Goal: Information Seeking & Learning: Learn about a topic

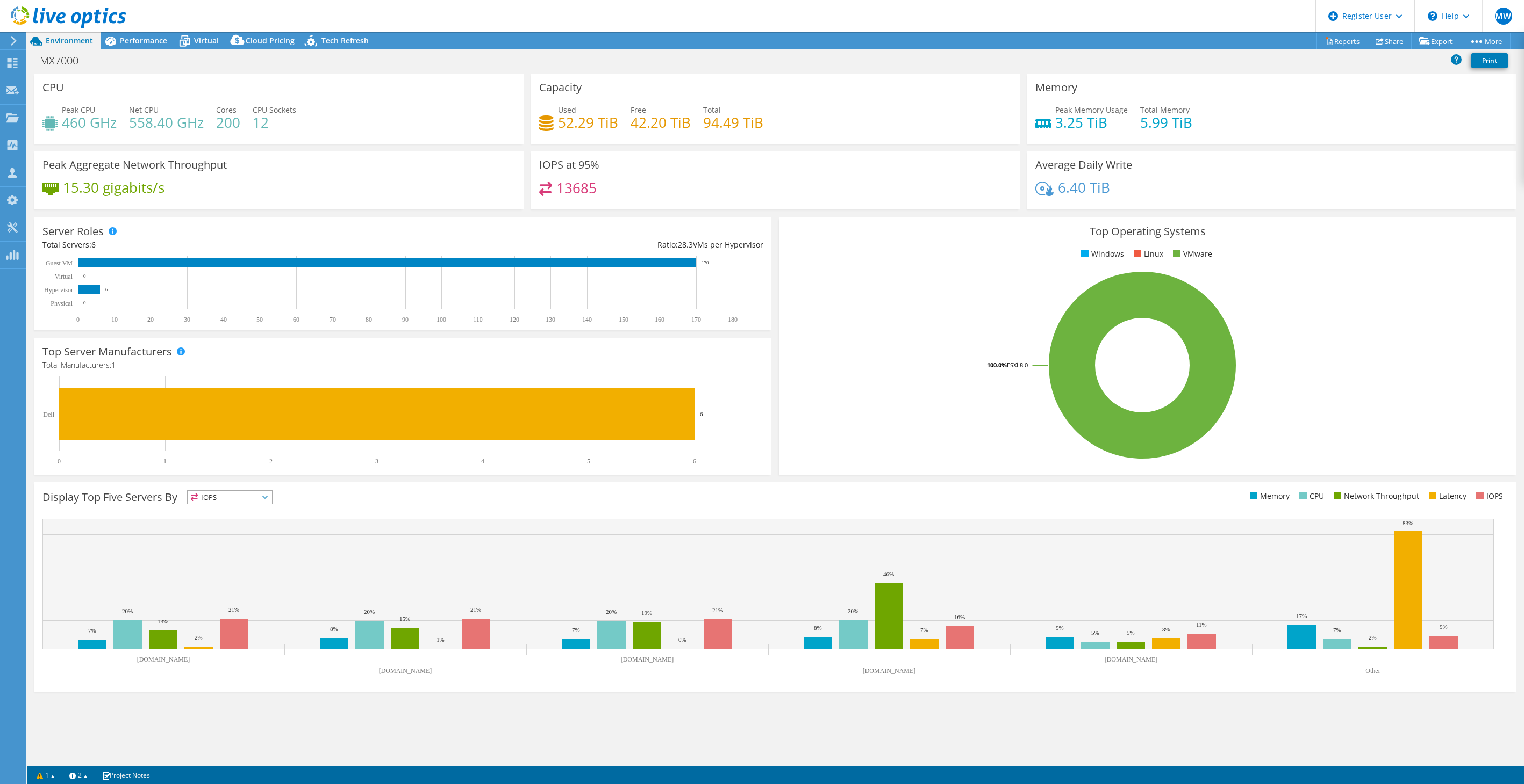
select select "EUFrankfurt"
select select "USD"
click at [152, 39] on span "Performance" at bounding box center [143, 41] width 47 height 10
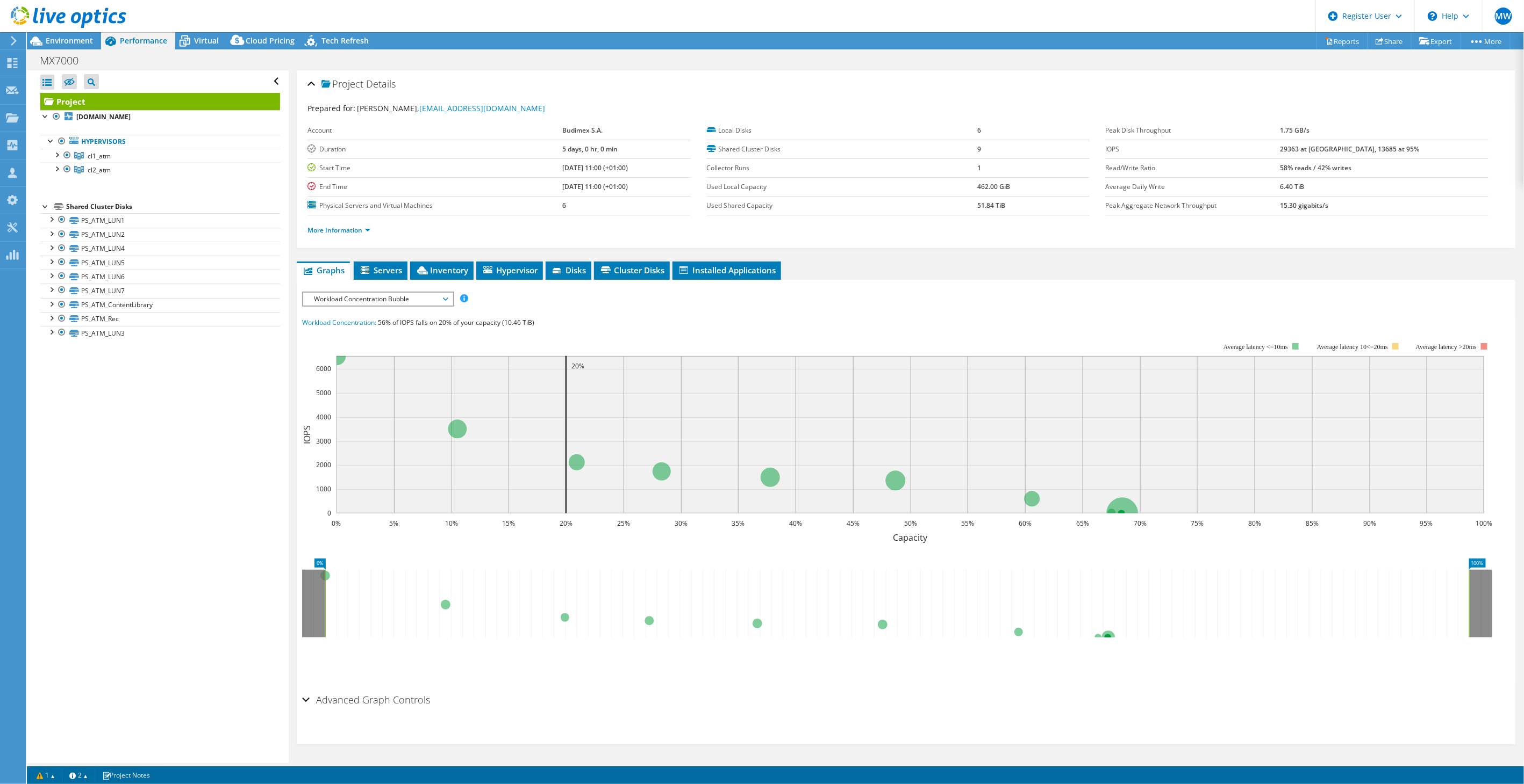
click at [370, 304] on div "IOPS Disk Throughput IO Size Latency Queue Depth CPU Percentage Memory Page Fau…" at bounding box center [906, 490] width 1208 height 397
click at [370, 301] on span "Workload Concentration Bubble" at bounding box center [378, 299] width 138 height 13
click at [332, 313] on li "IOPS" at bounding box center [378, 312] width 149 height 13
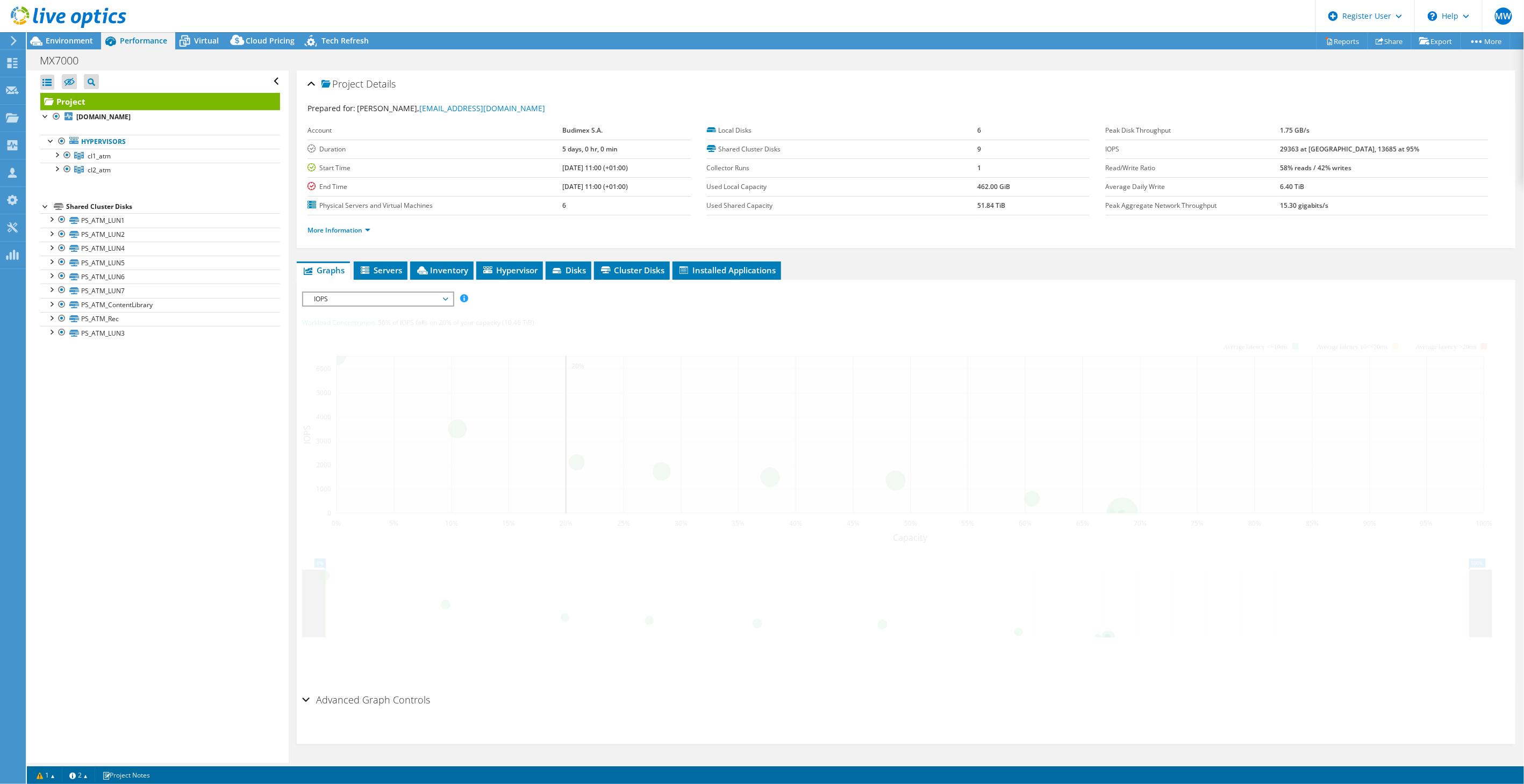
click at [332, 297] on span "IOPS" at bounding box center [378, 299] width 138 height 13
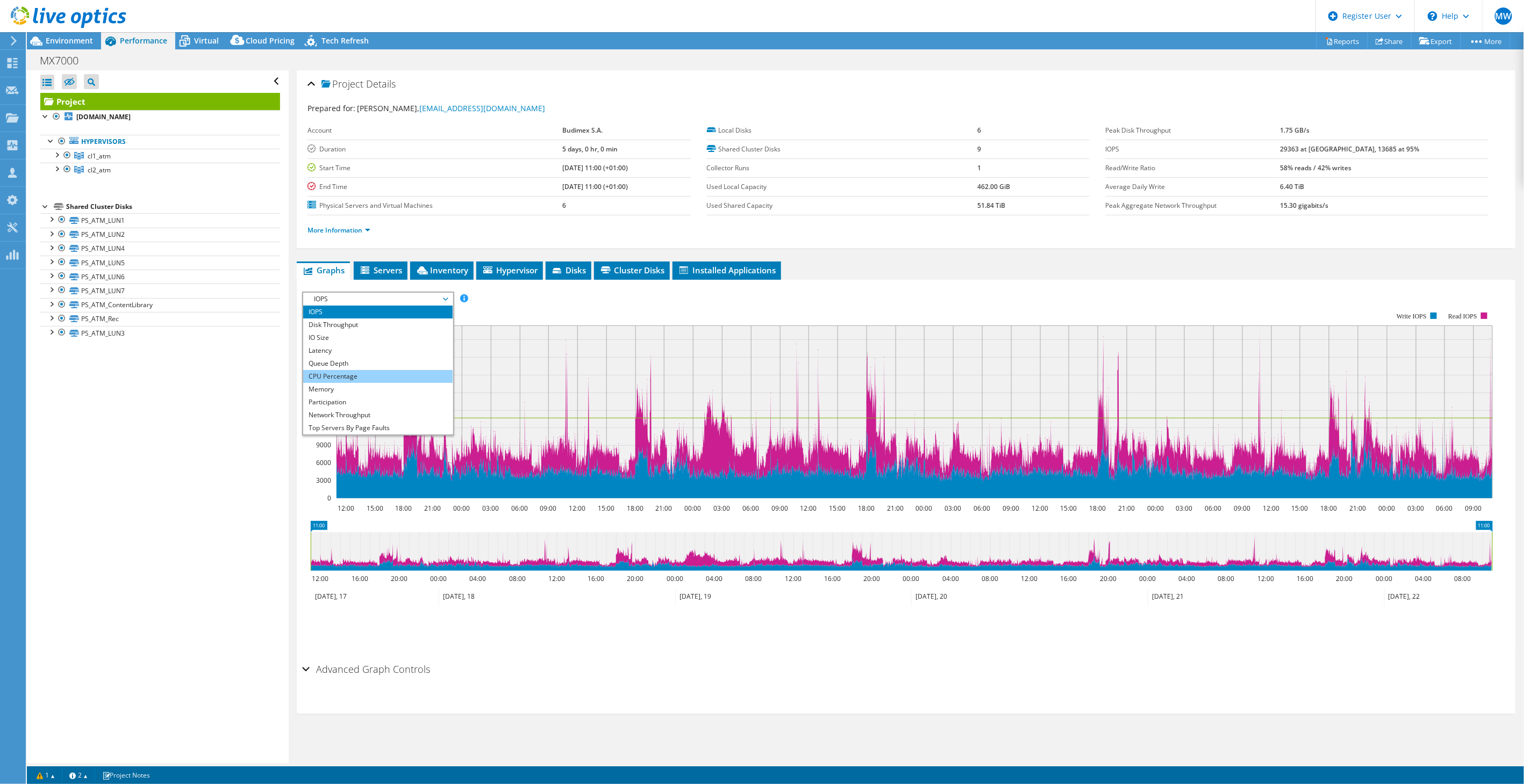
click at [344, 373] on li "CPU Percentage" at bounding box center [378, 376] width 149 height 13
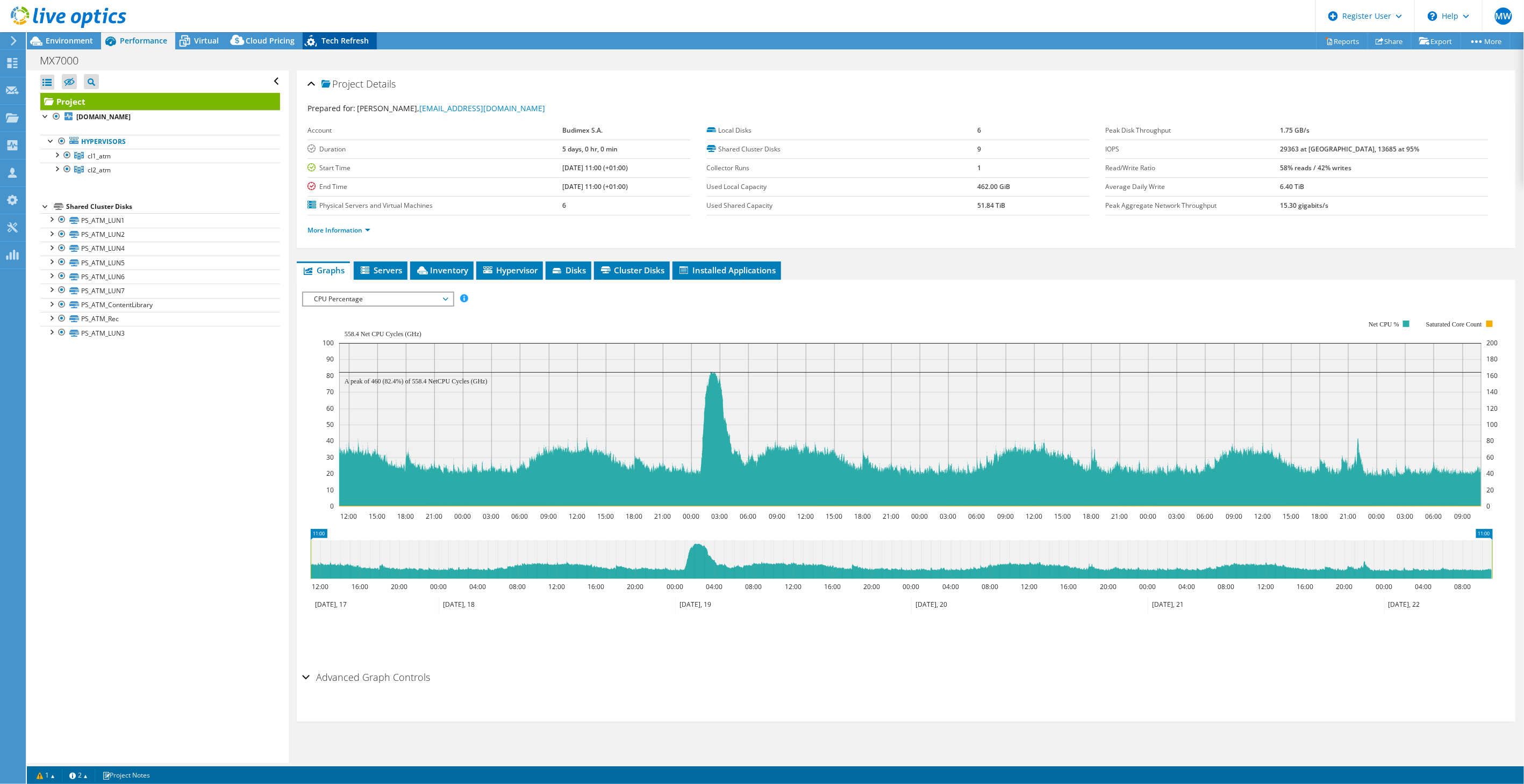
click at [354, 48] on div "Tech Refresh" at bounding box center [340, 41] width 74 height 17
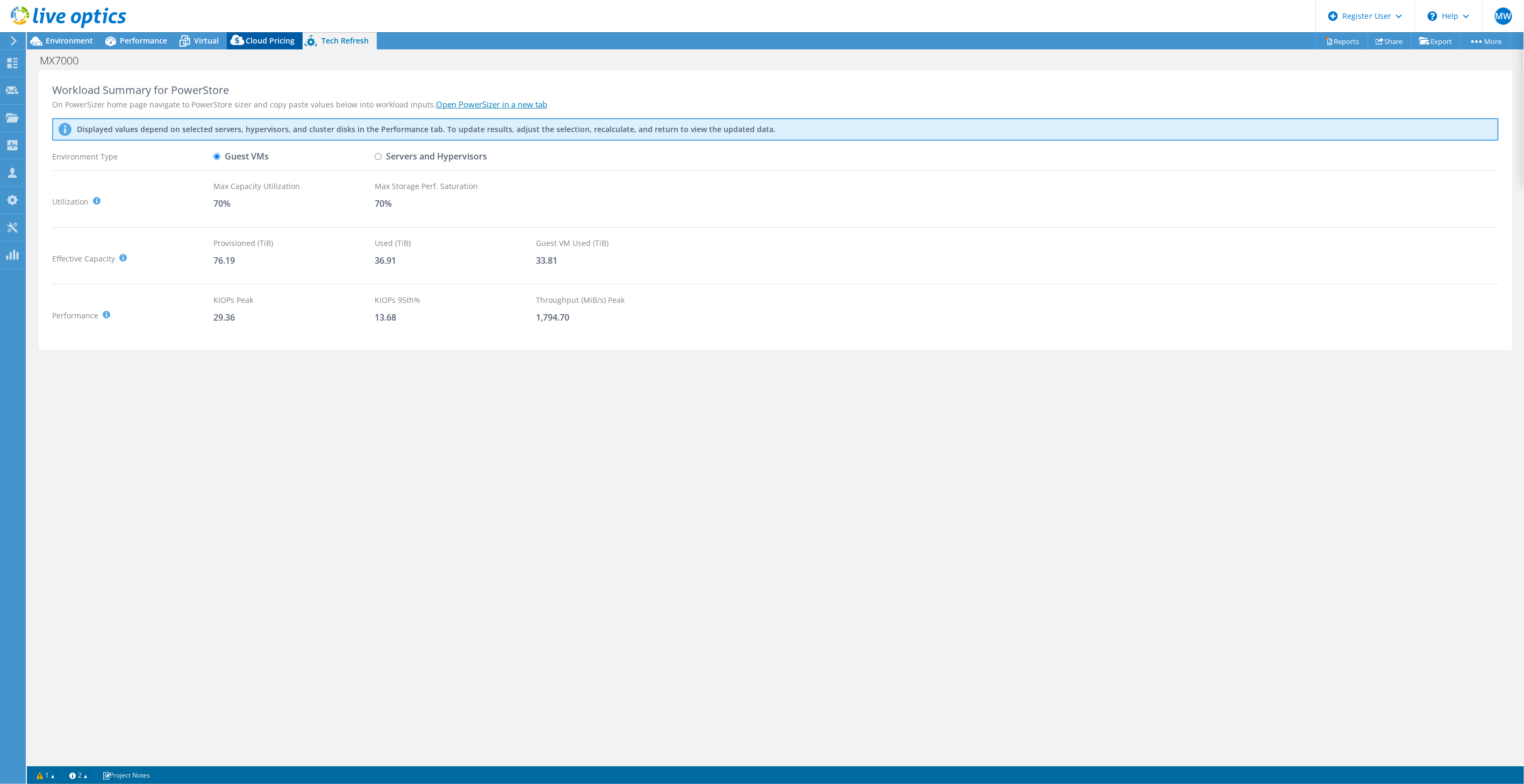
click at [245, 45] on icon at bounding box center [237, 42] width 22 height 22
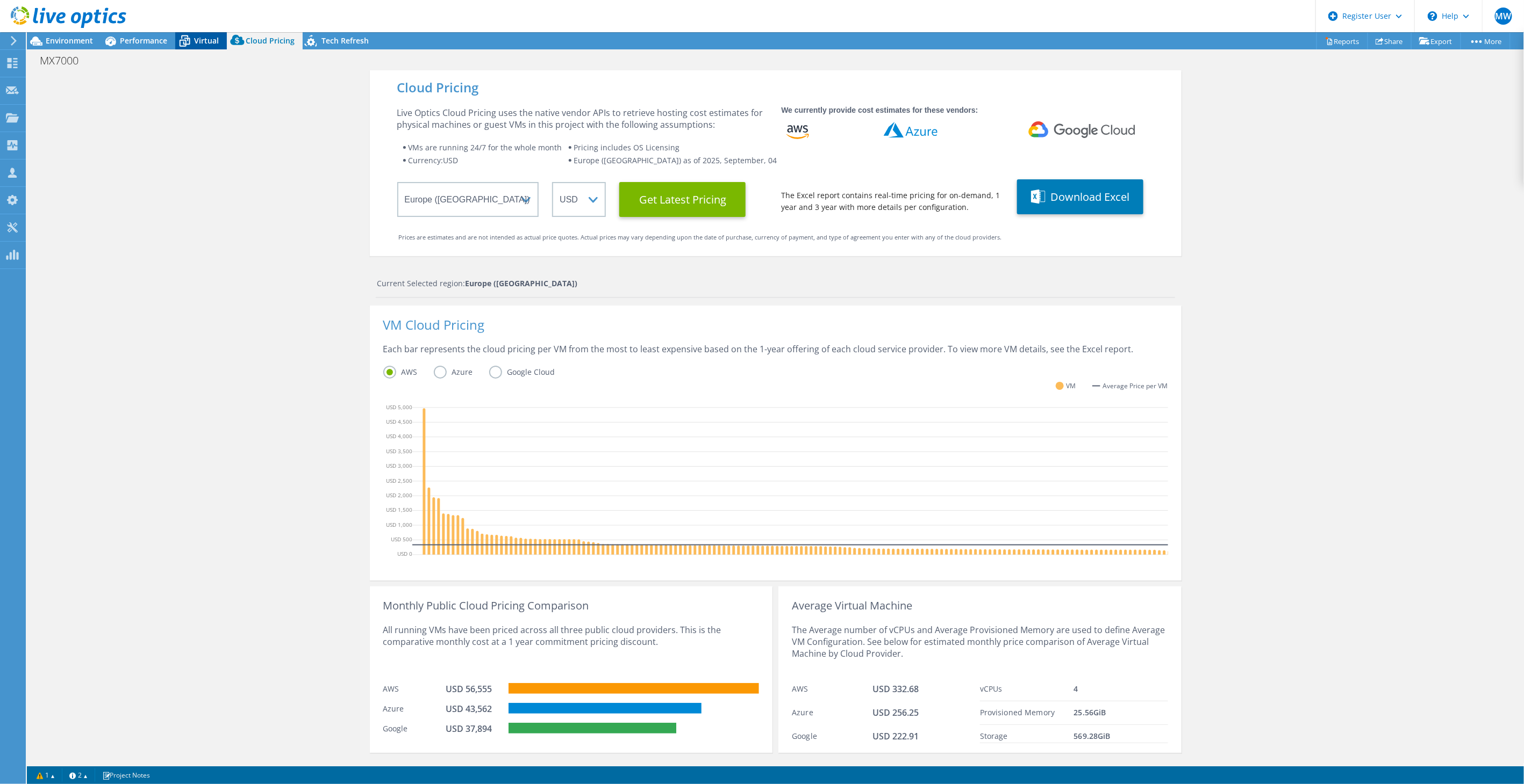
click at [206, 44] on span "Virtual" at bounding box center [206, 41] width 25 height 10
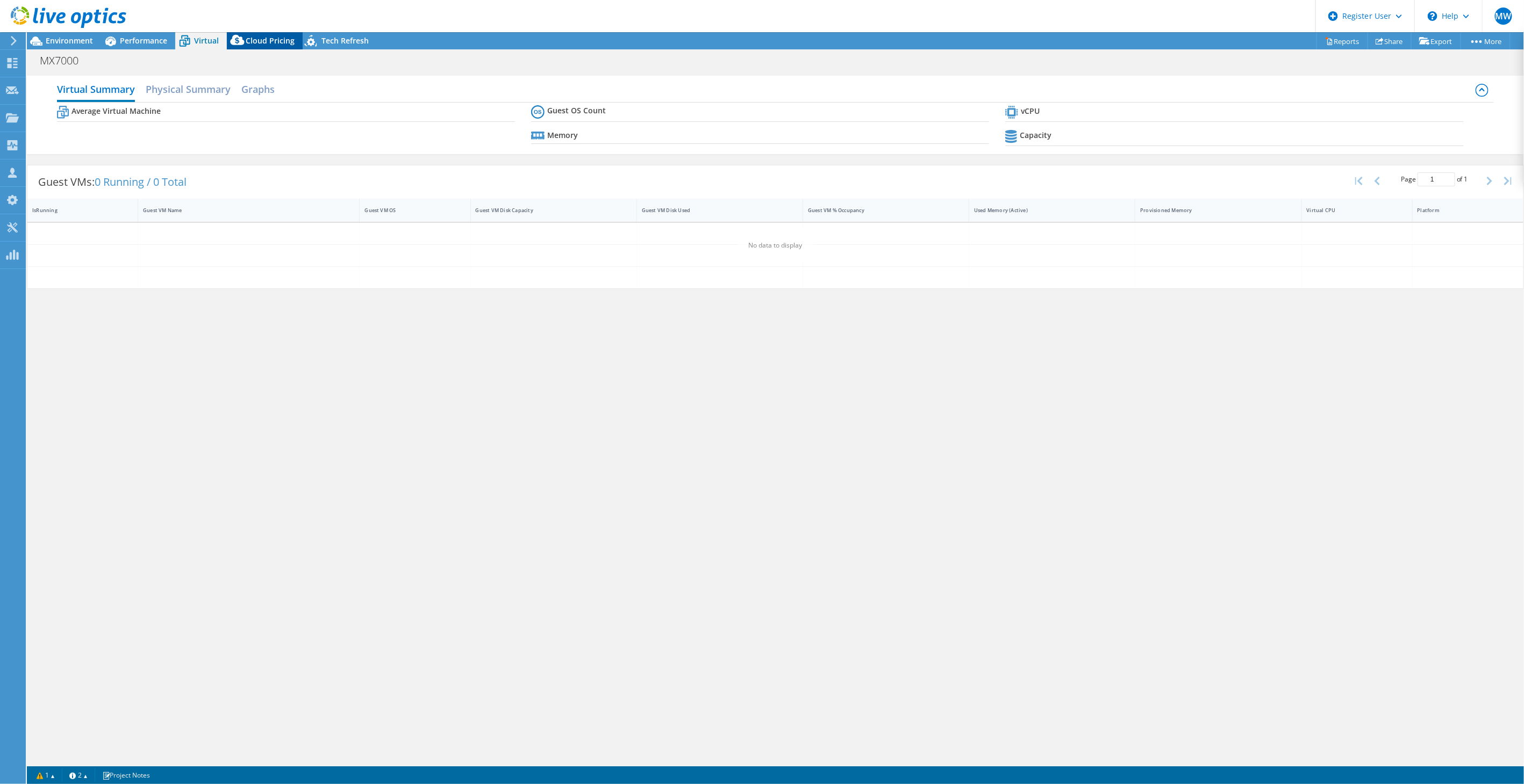
click at [244, 42] on icon at bounding box center [237, 42] width 22 height 22
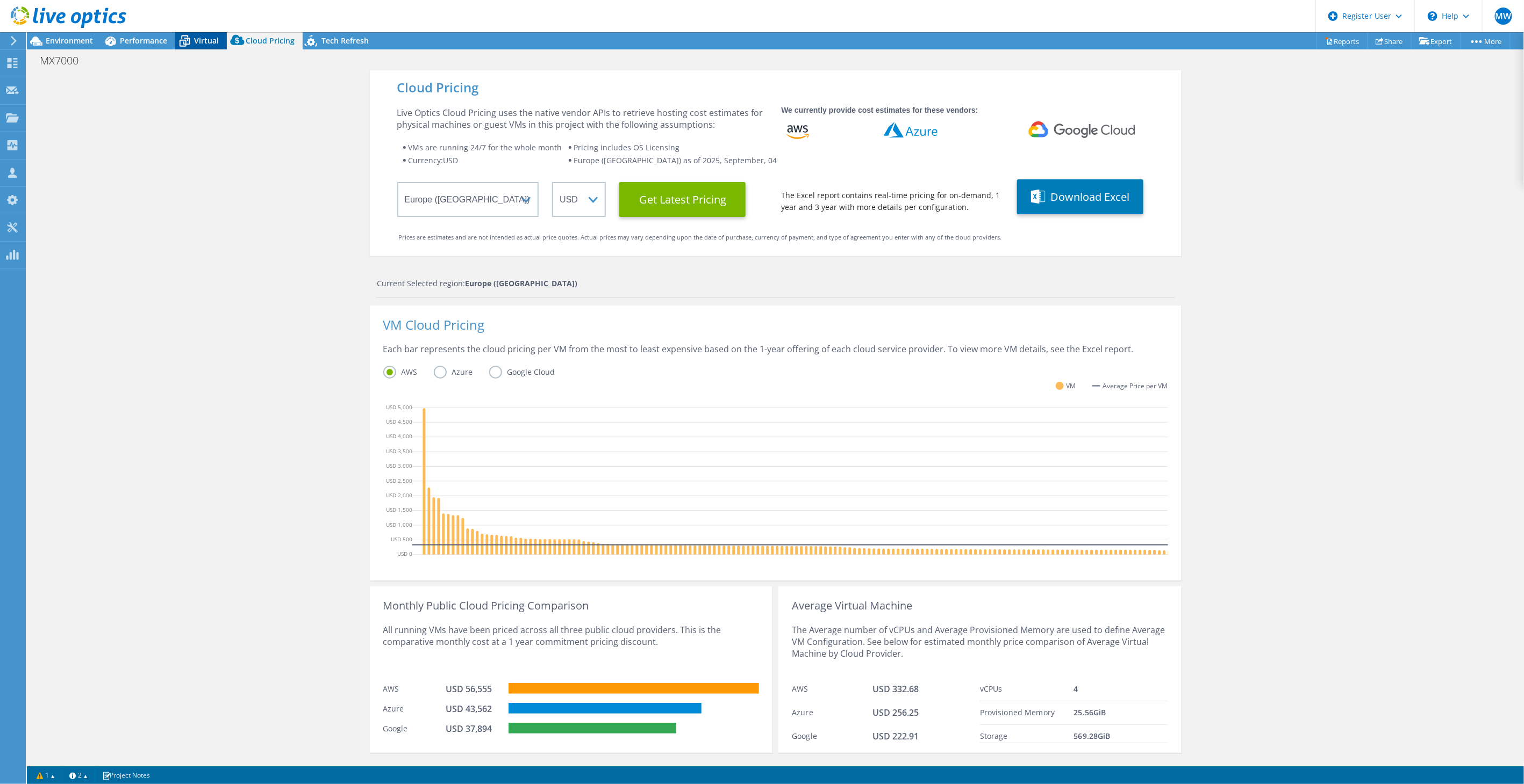
click at [183, 38] on icon at bounding box center [184, 41] width 19 height 19
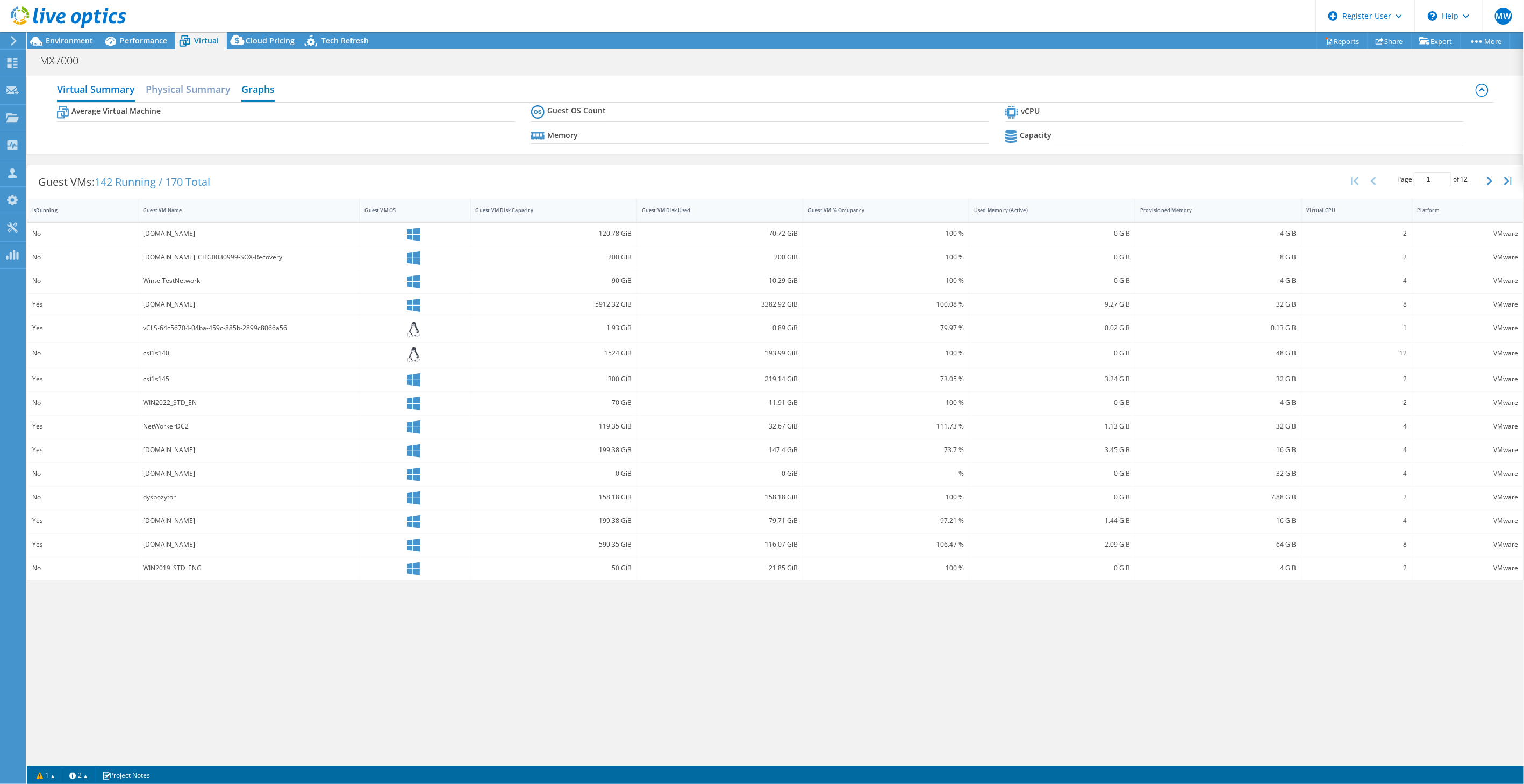
click at [257, 92] on h2 "Graphs" at bounding box center [258, 90] width 33 height 23
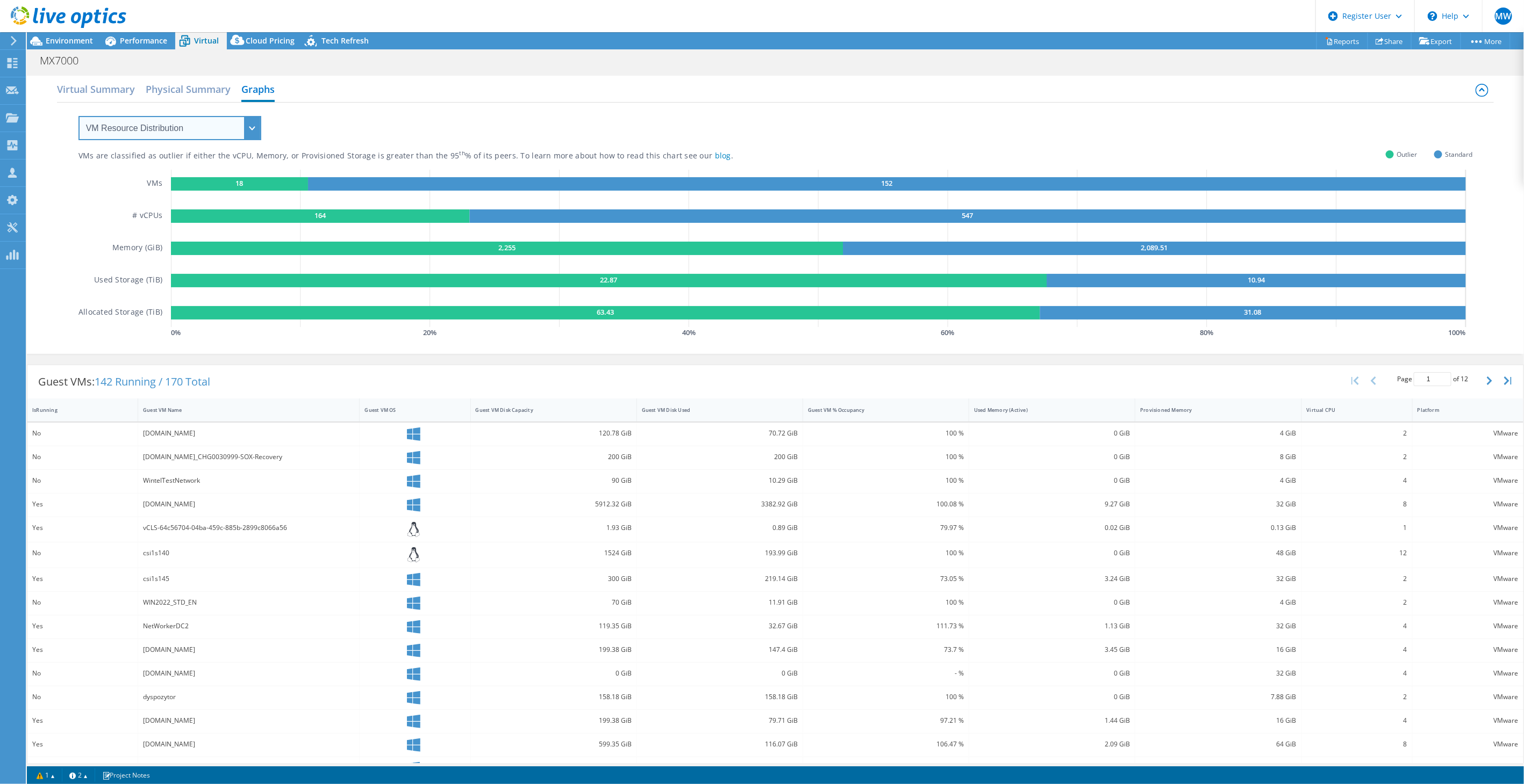
click at [202, 119] on select "VM Resource Distribution Provisioning Contrast Over Provisioning" at bounding box center [169, 127] width 183 height 24
select select "Over Provisioning"
click at [78, 116] on select "VM Resource Distribution Provisioning Contrast Over Provisioning" at bounding box center [169, 127] width 183 height 24
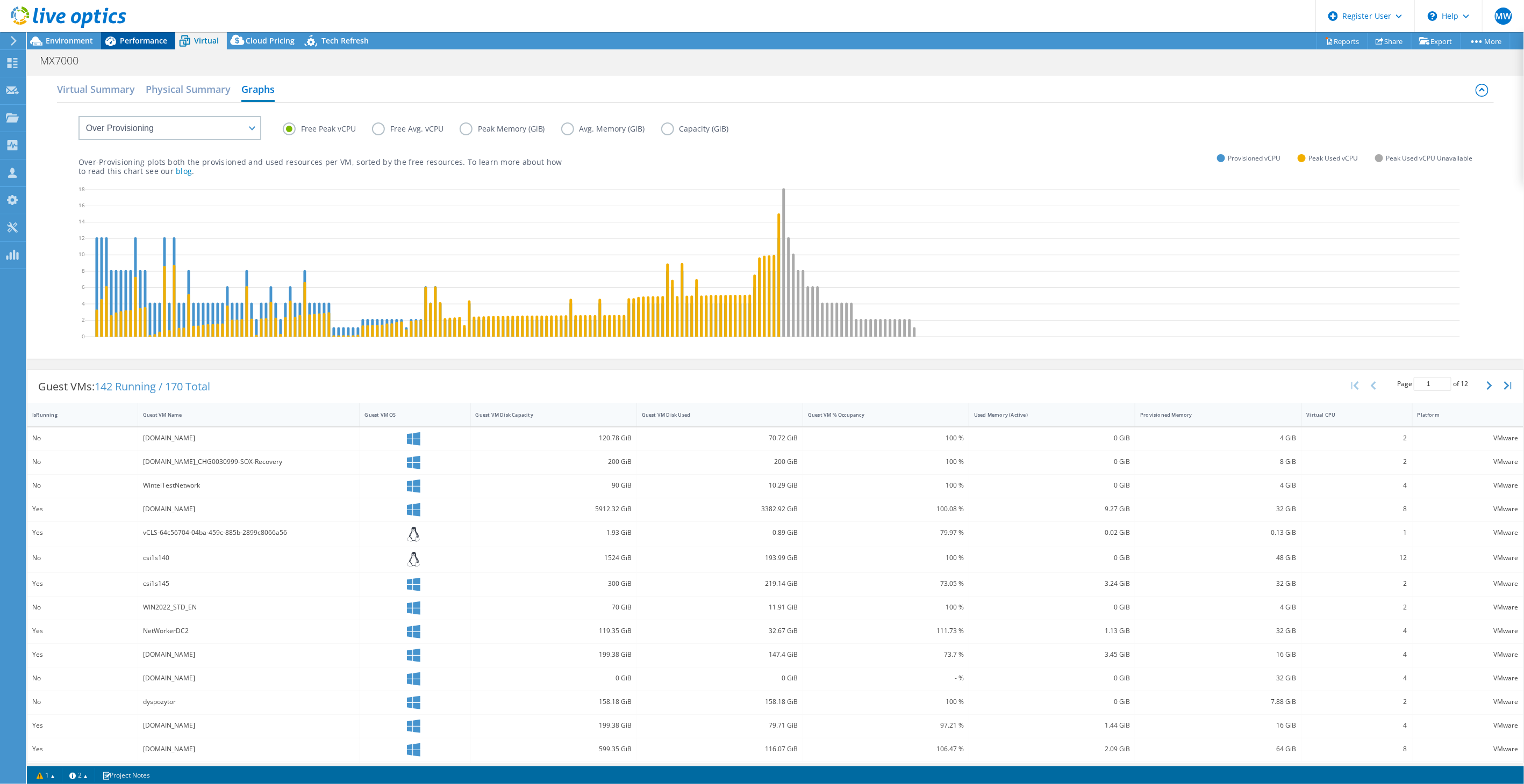
click at [147, 34] on div "Performance" at bounding box center [138, 41] width 74 height 17
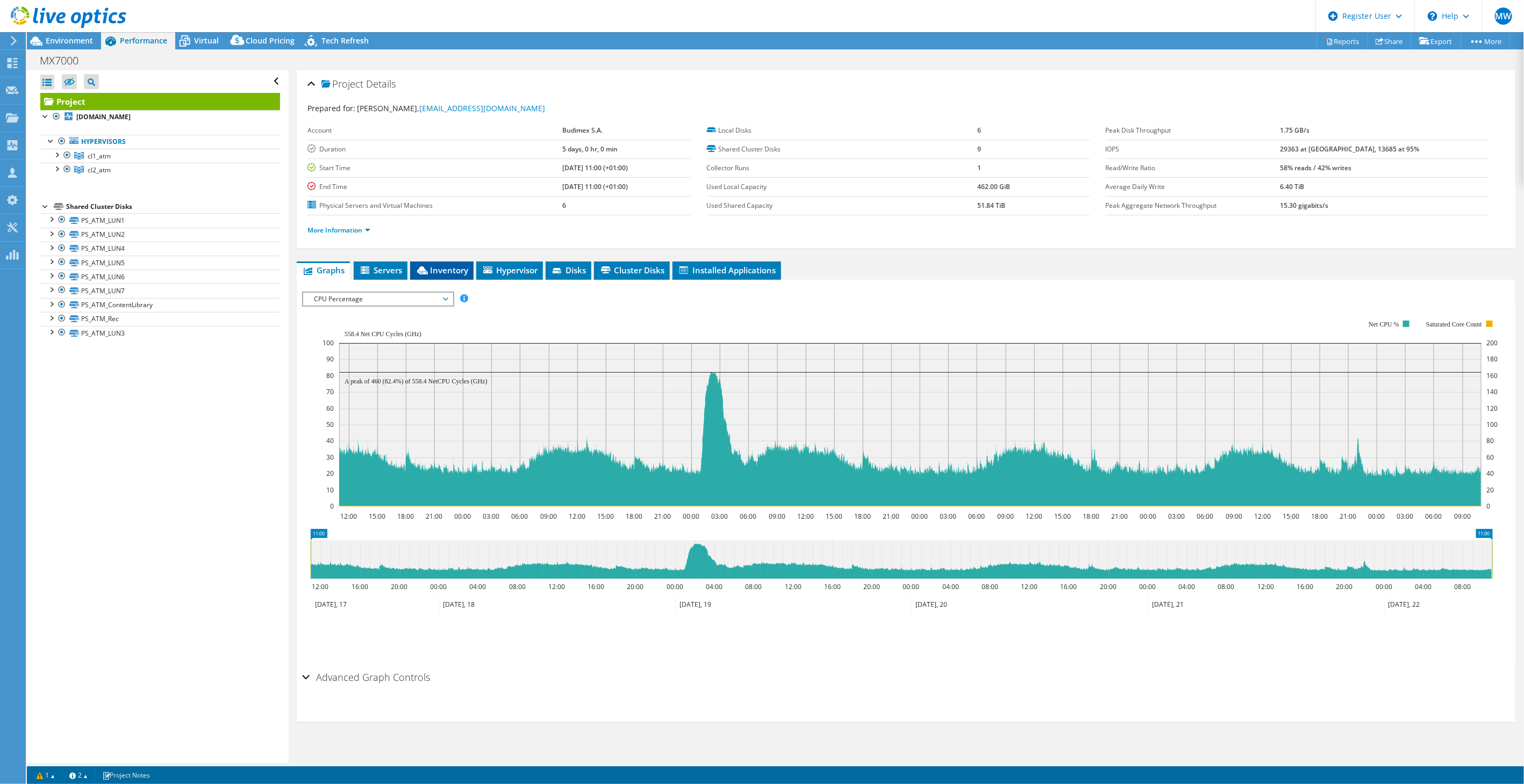
click at [447, 262] on li "Inventory" at bounding box center [441, 271] width 63 height 18
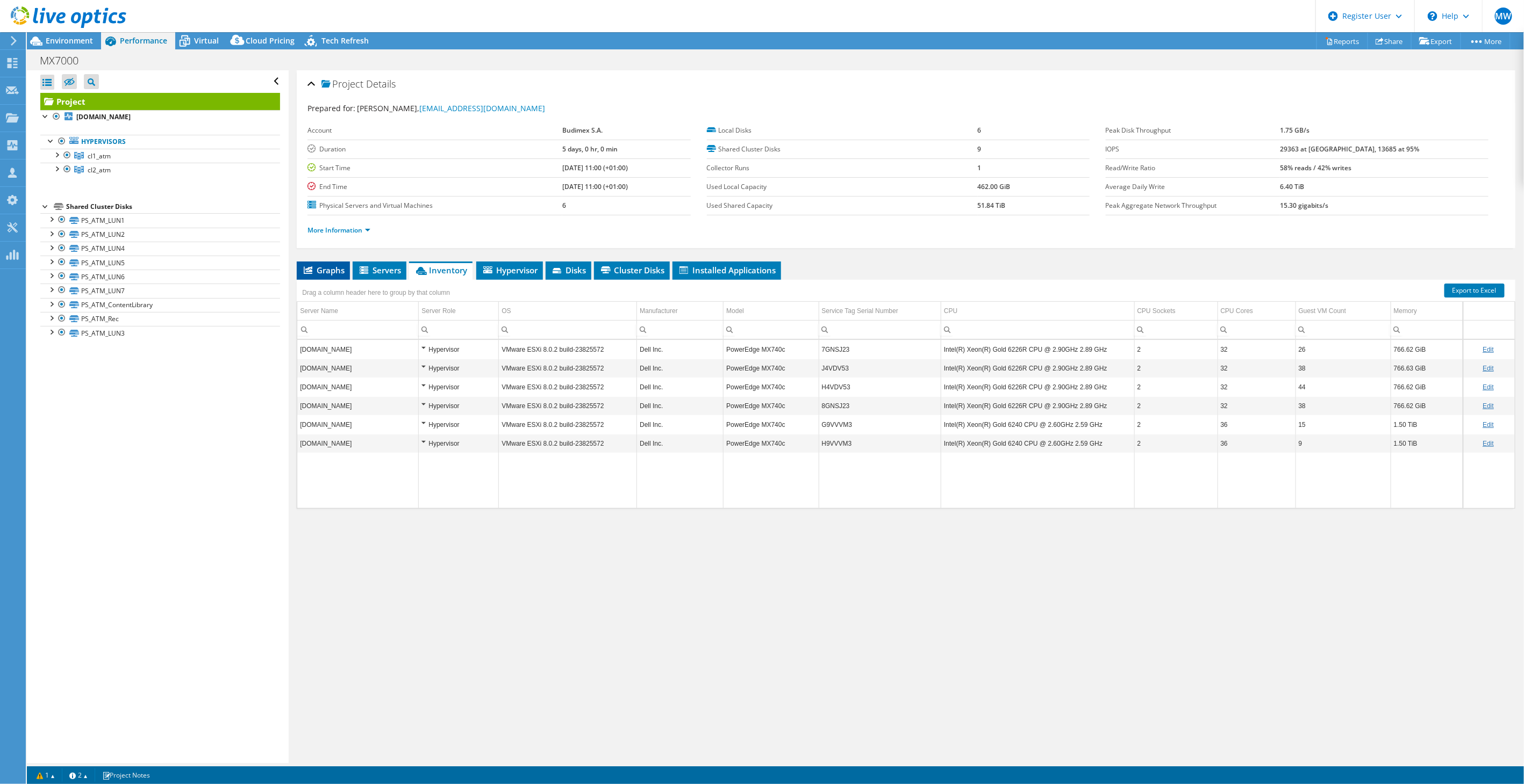
click at [332, 265] on span "Graphs" at bounding box center [323, 270] width 43 height 10
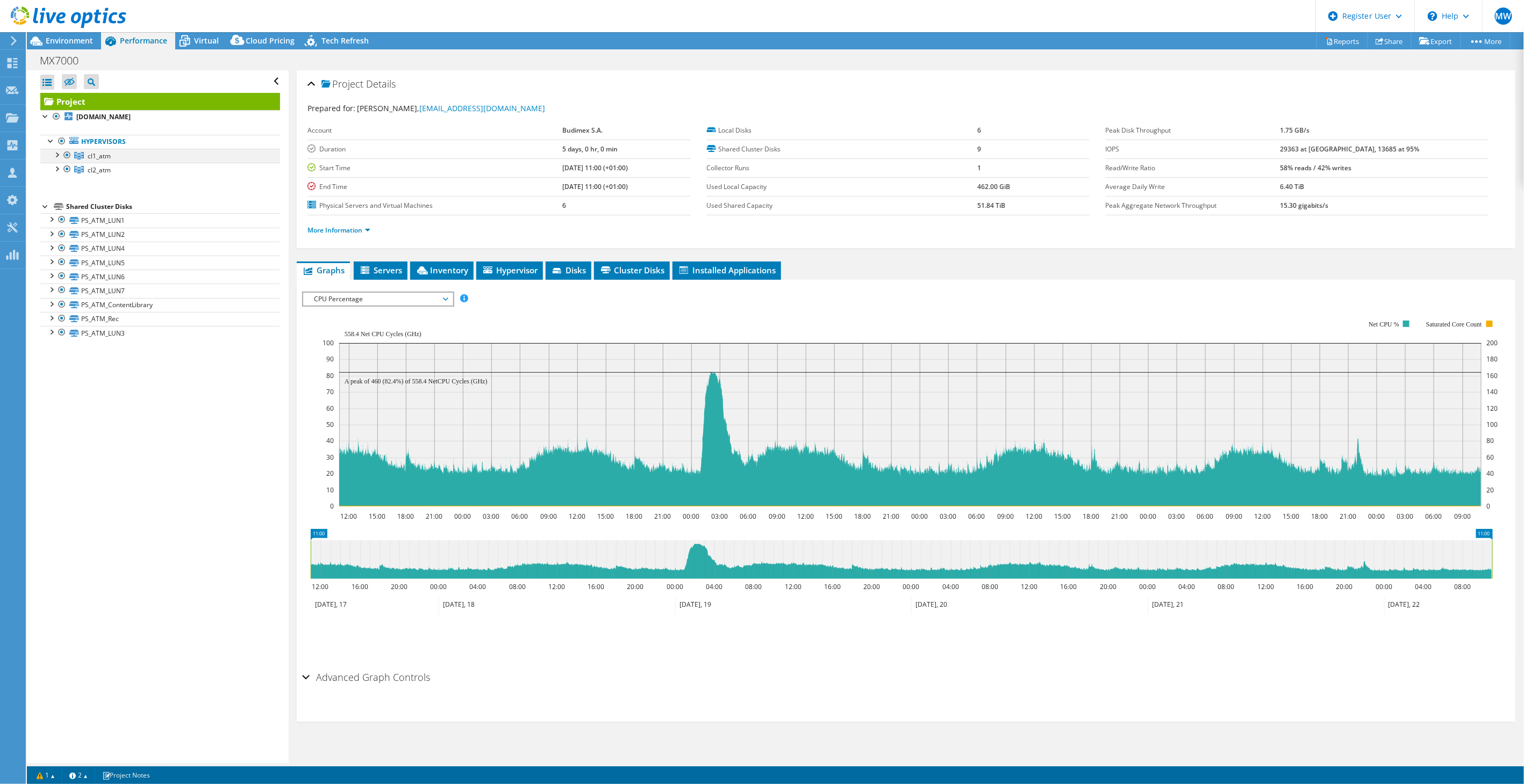
click at [57, 156] on div at bounding box center [56, 154] width 10 height 10
click at [54, 229] on link "cl2_atm" at bounding box center [160, 226] width 240 height 14
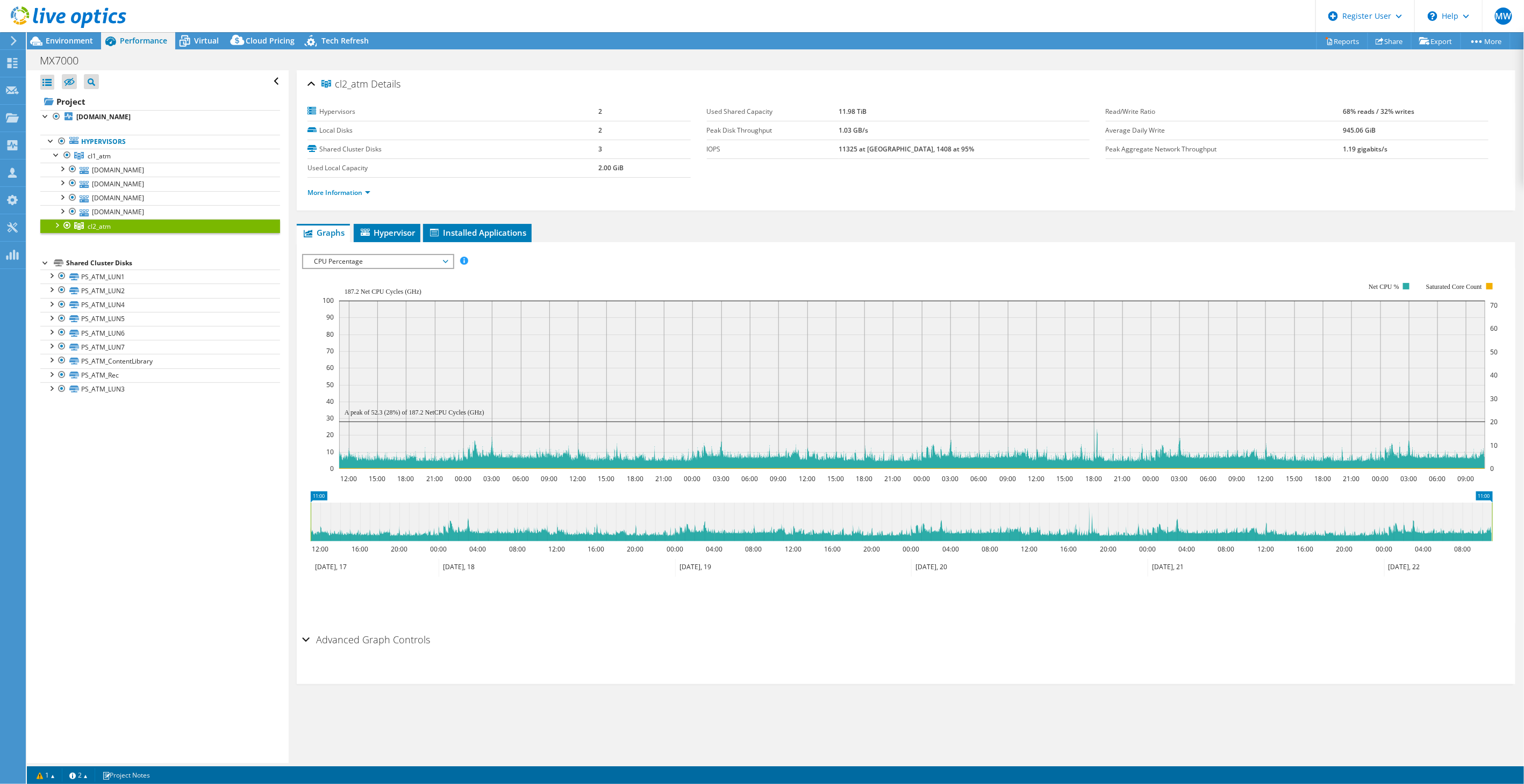
click at [56, 226] on div at bounding box center [56, 224] width 10 height 10
click at [100, 156] on span "cl1_atm" at bounding box center [99, 156] width 23 height 9
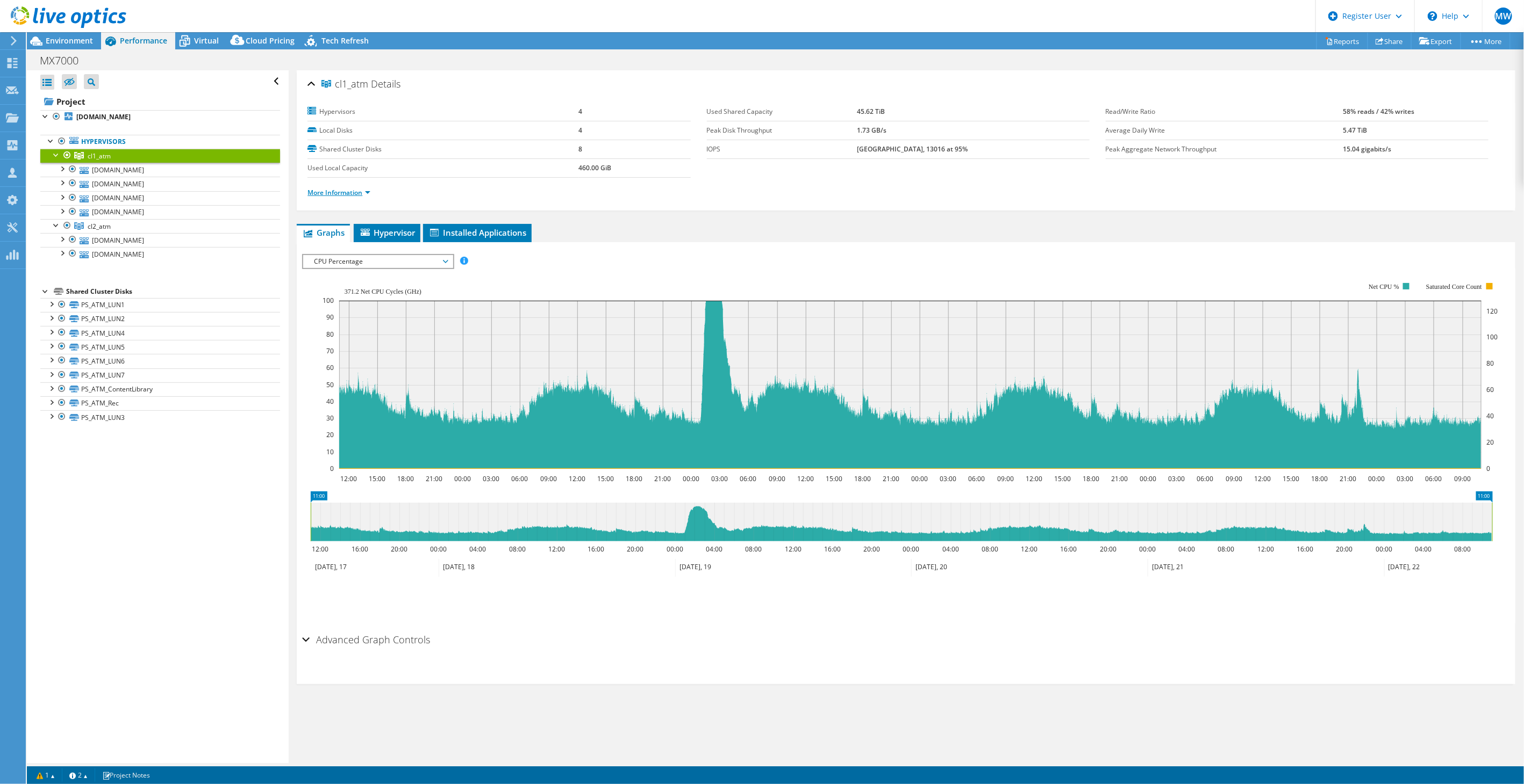
click at [364, 192] on link "More Information" at bounding box center [339, 192] width 63 height 9
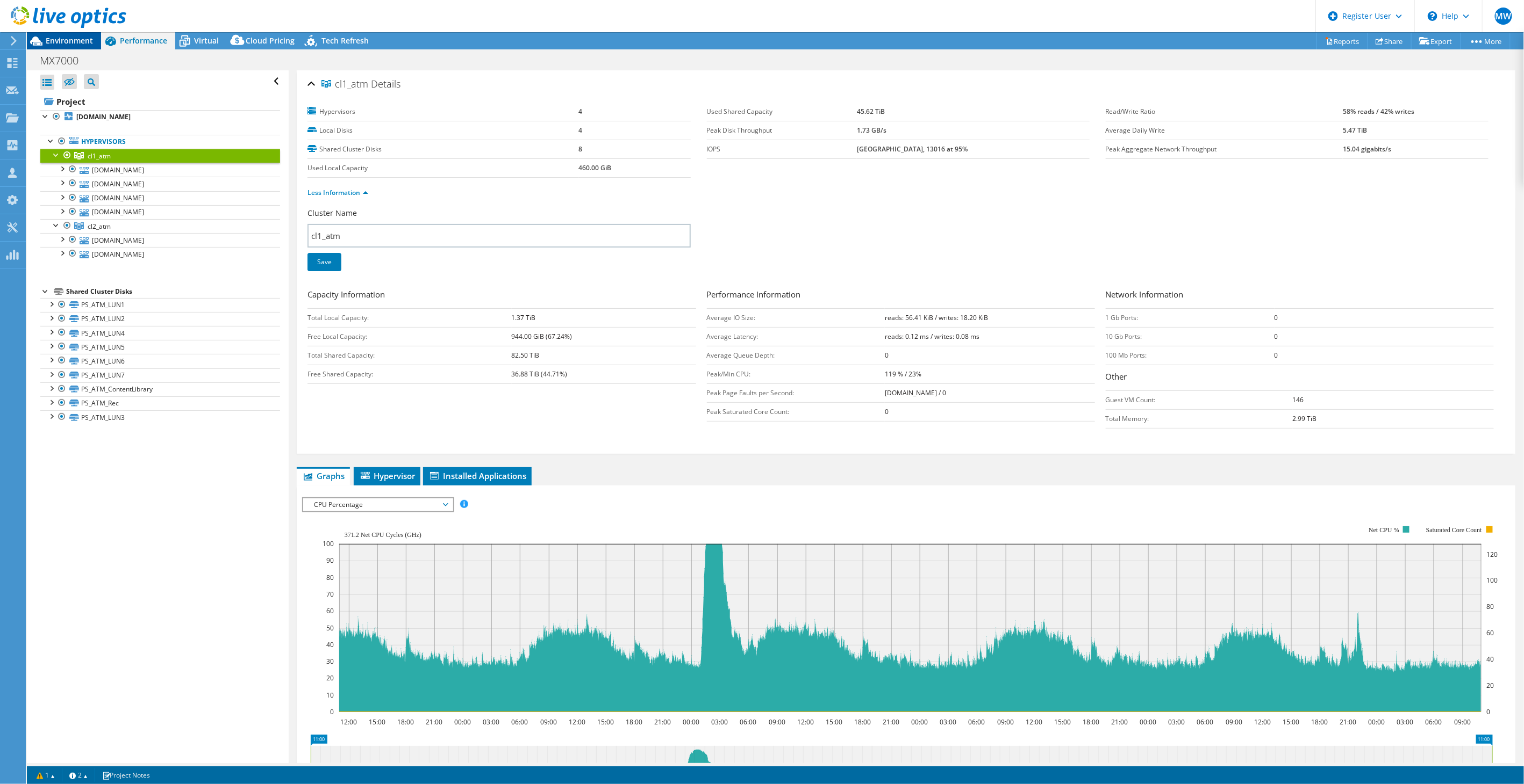
click at [75, 43] on span "Environment" at bounding box center [69, 41] width 47 height 10
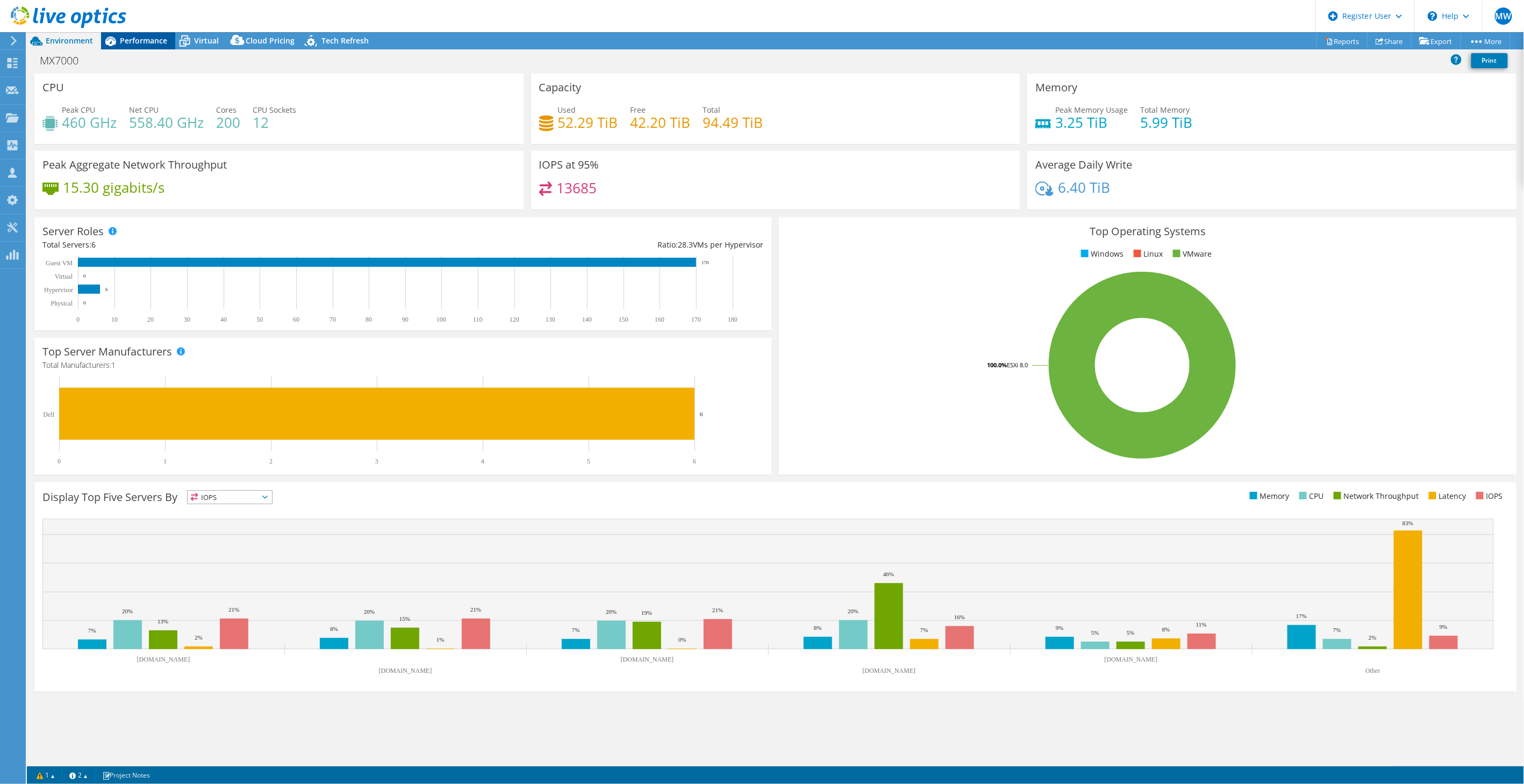
click at [144, 43] on span "Performance" at bounding box center [143, 41] width 47 height 10
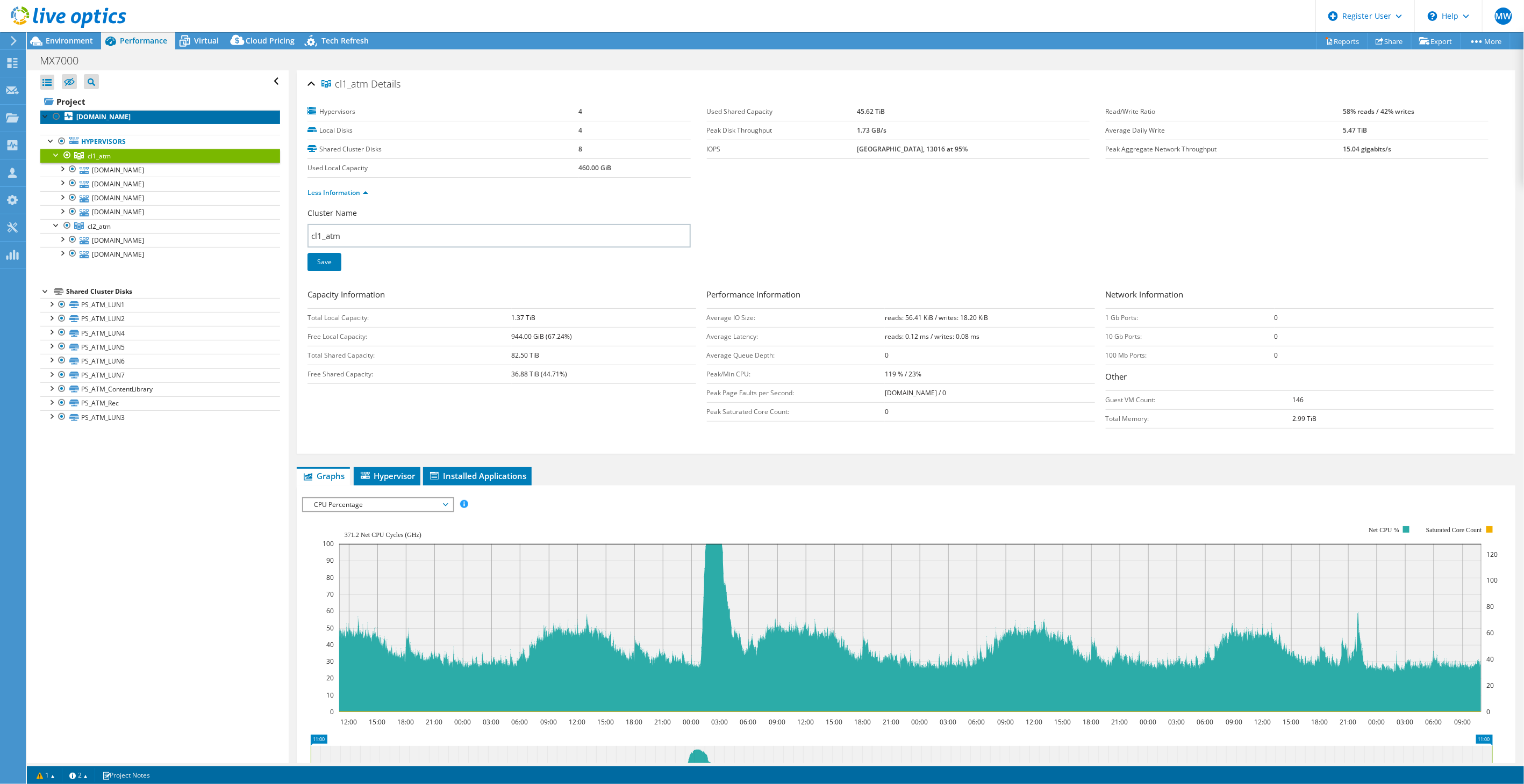
click at [103, 110] on link "[DOMAIN_NAME]" at bounding box center [160, 117] width 240 height 14
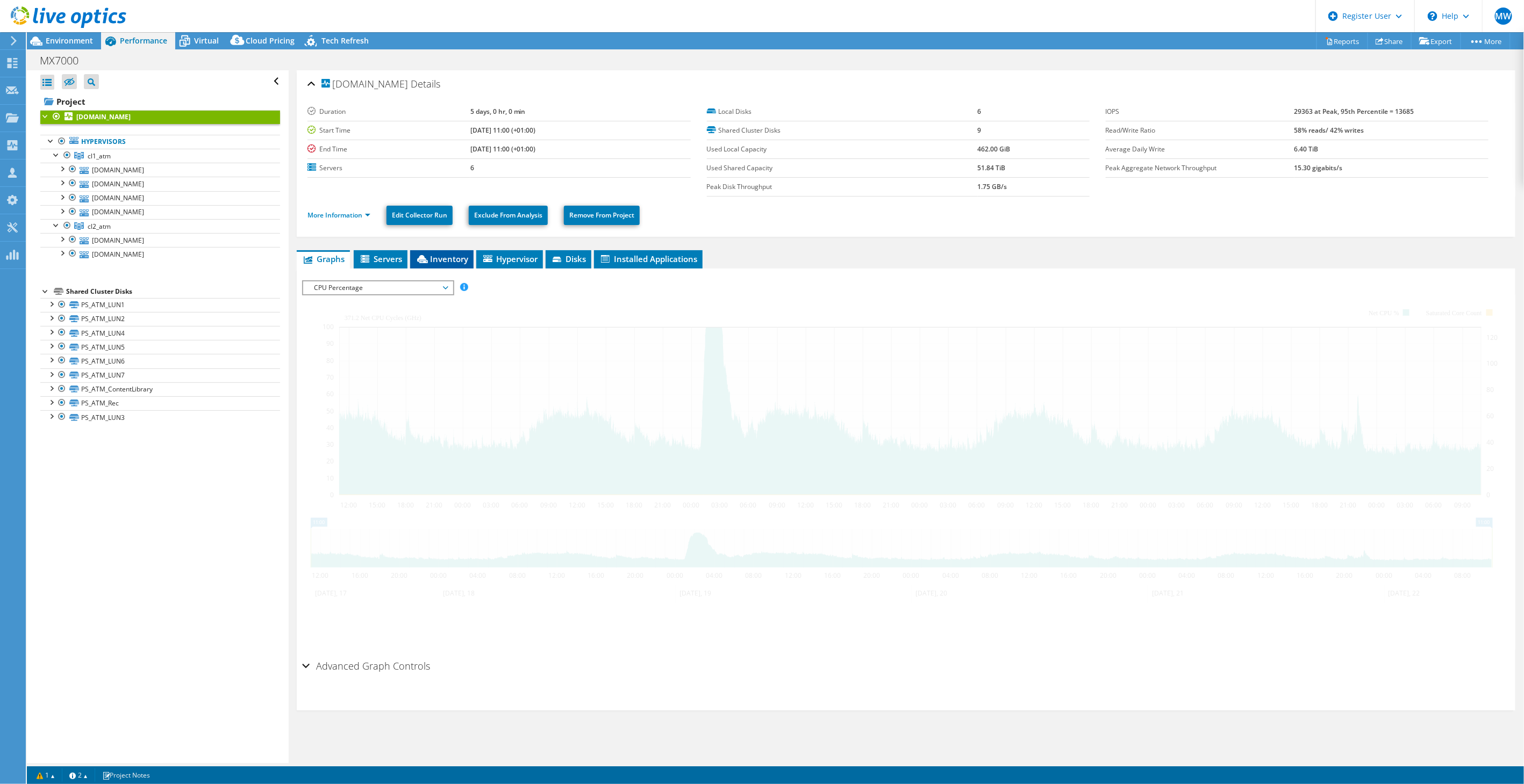
click at [450, 257] on span "Inventory" at bounding box center [441, 259] width 52 height 10
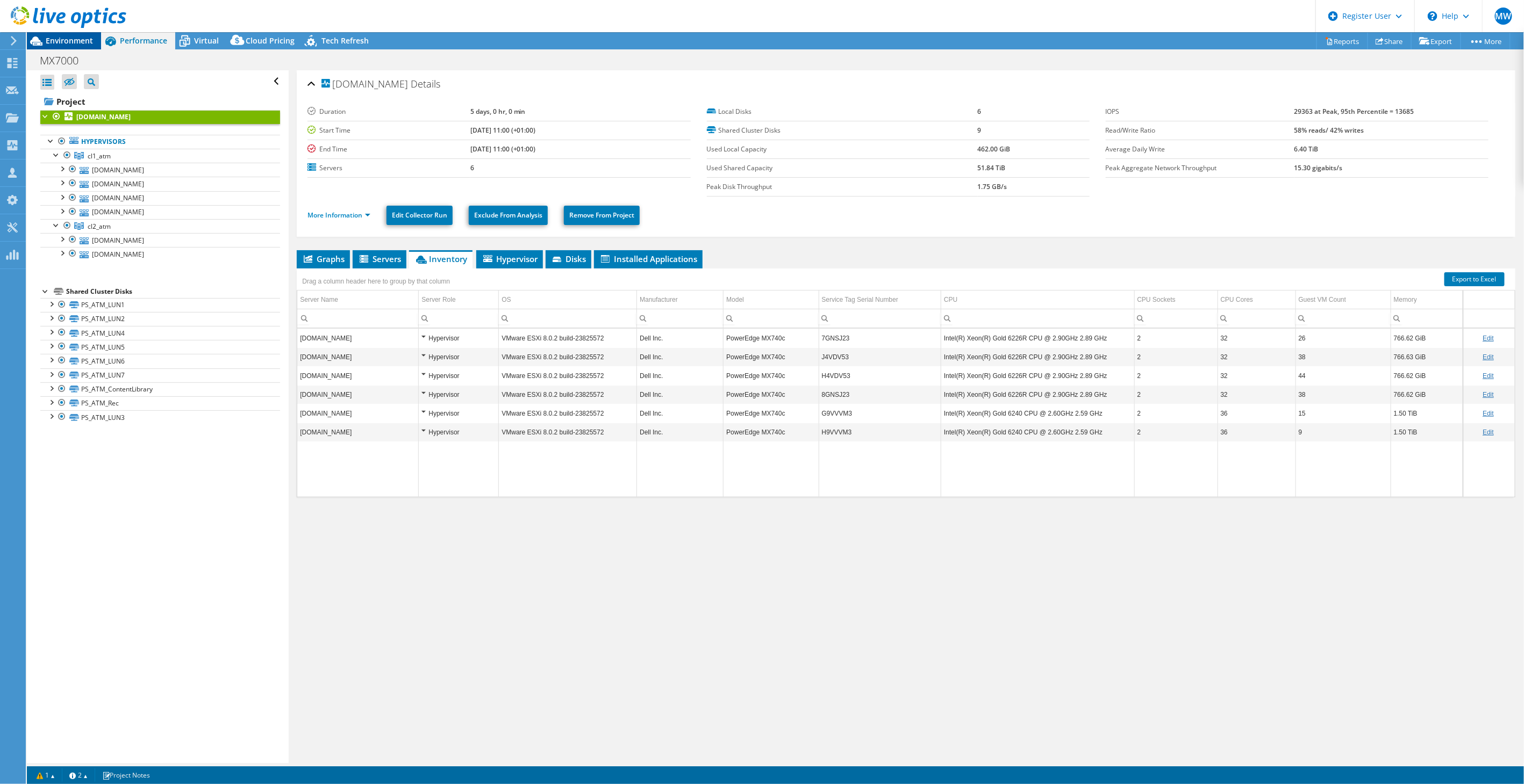
click at [59, 40] on span "Environment" at bounding box center [69, 41] width 47 height 10
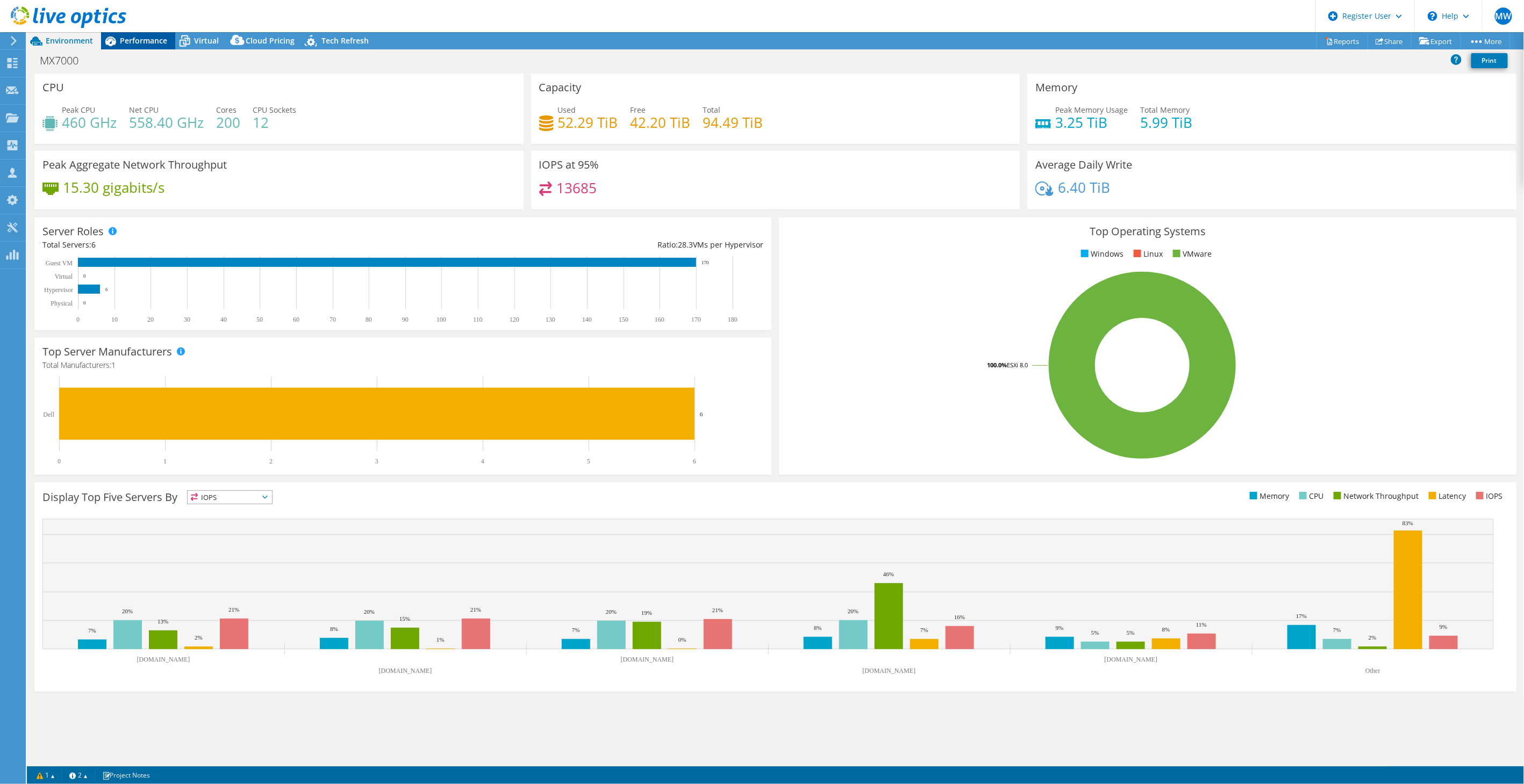
click at [138, 41] on span "Performance" at bounding box center [143, 41] width 47 height 10
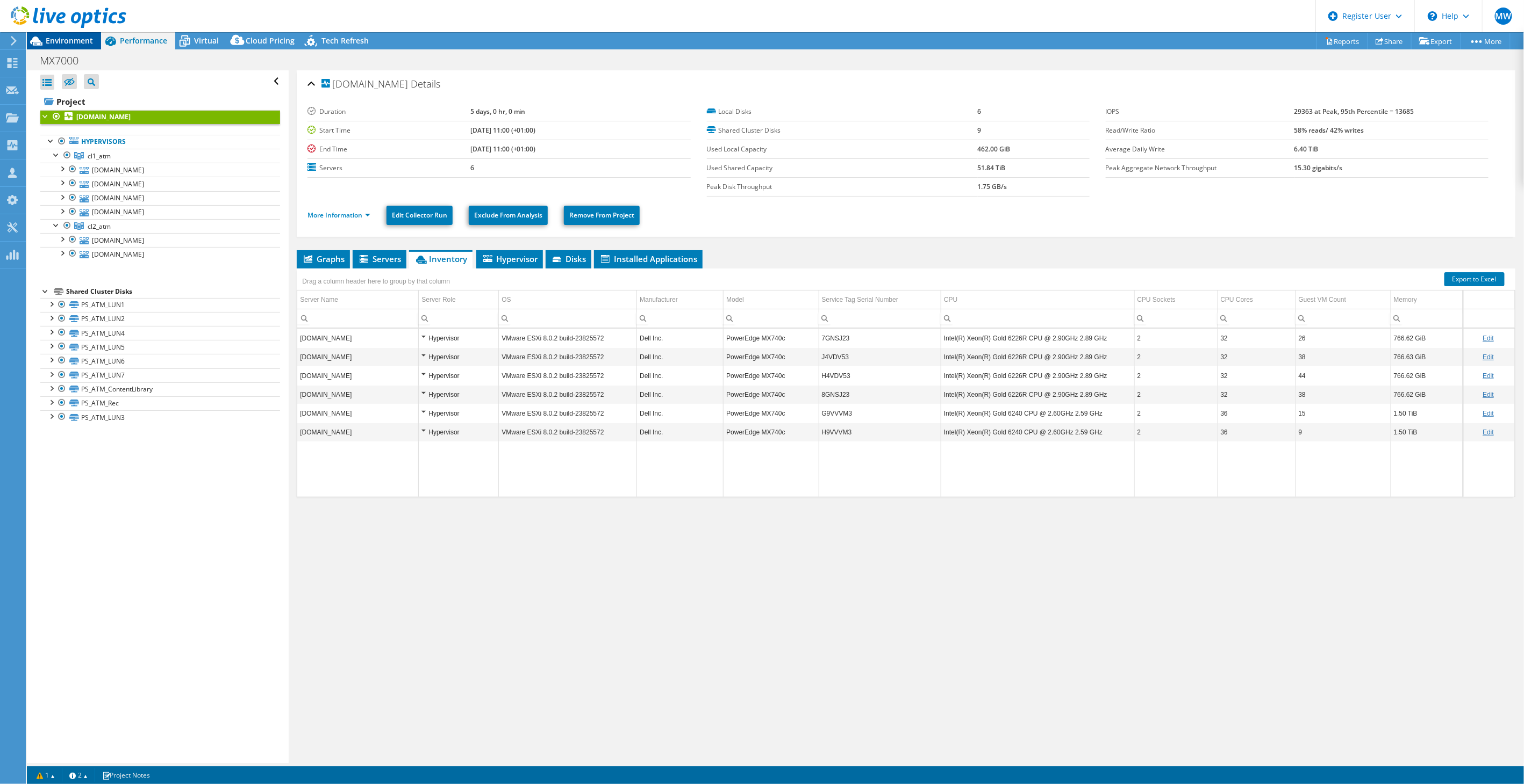
click at [61, 39] on span "Environment" at bounding box center [69, 41] width 47 height 10
